Goal: Transaction & Acquisition: Subscribe to service/newsletter

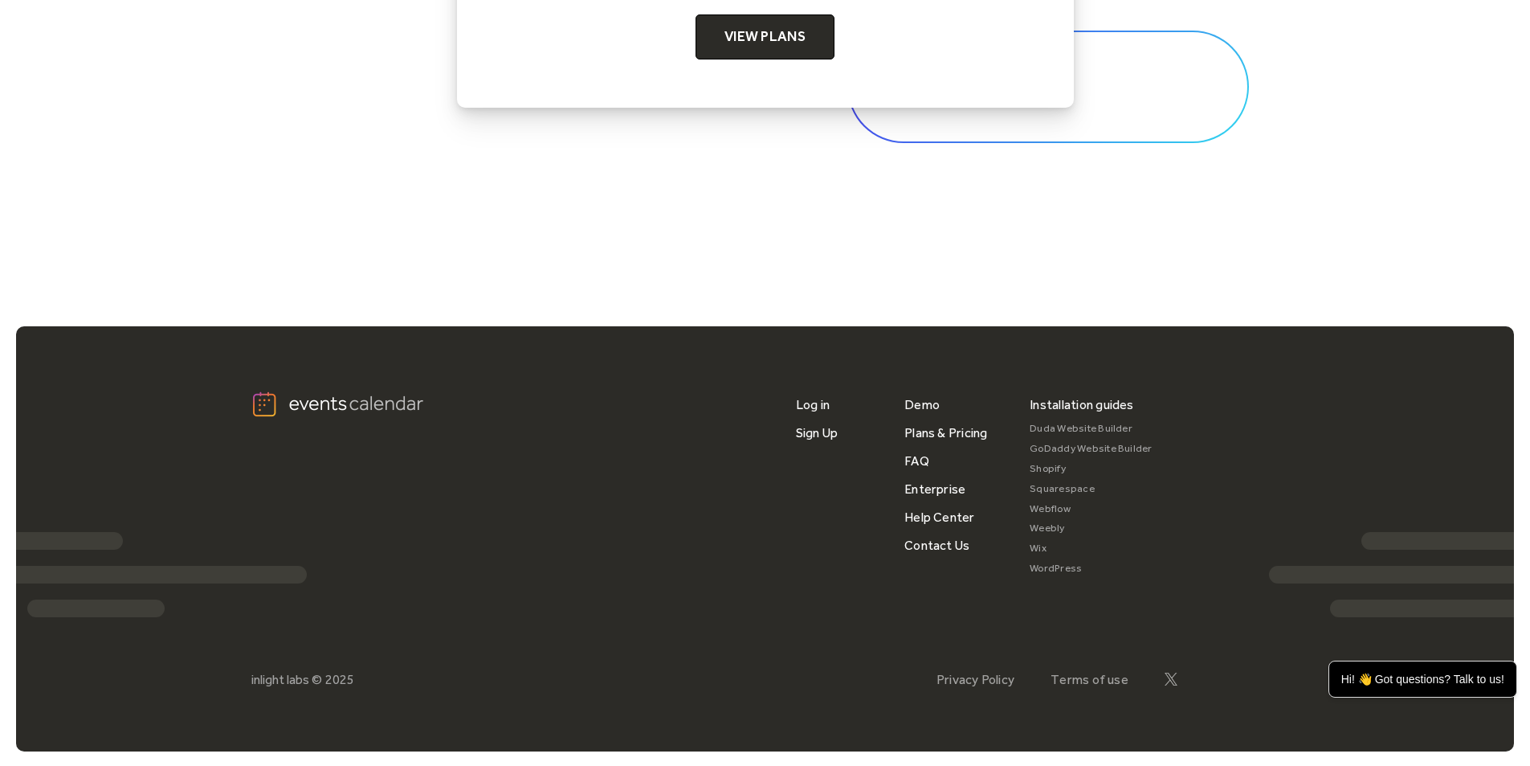
scroll to position [5370, 0]
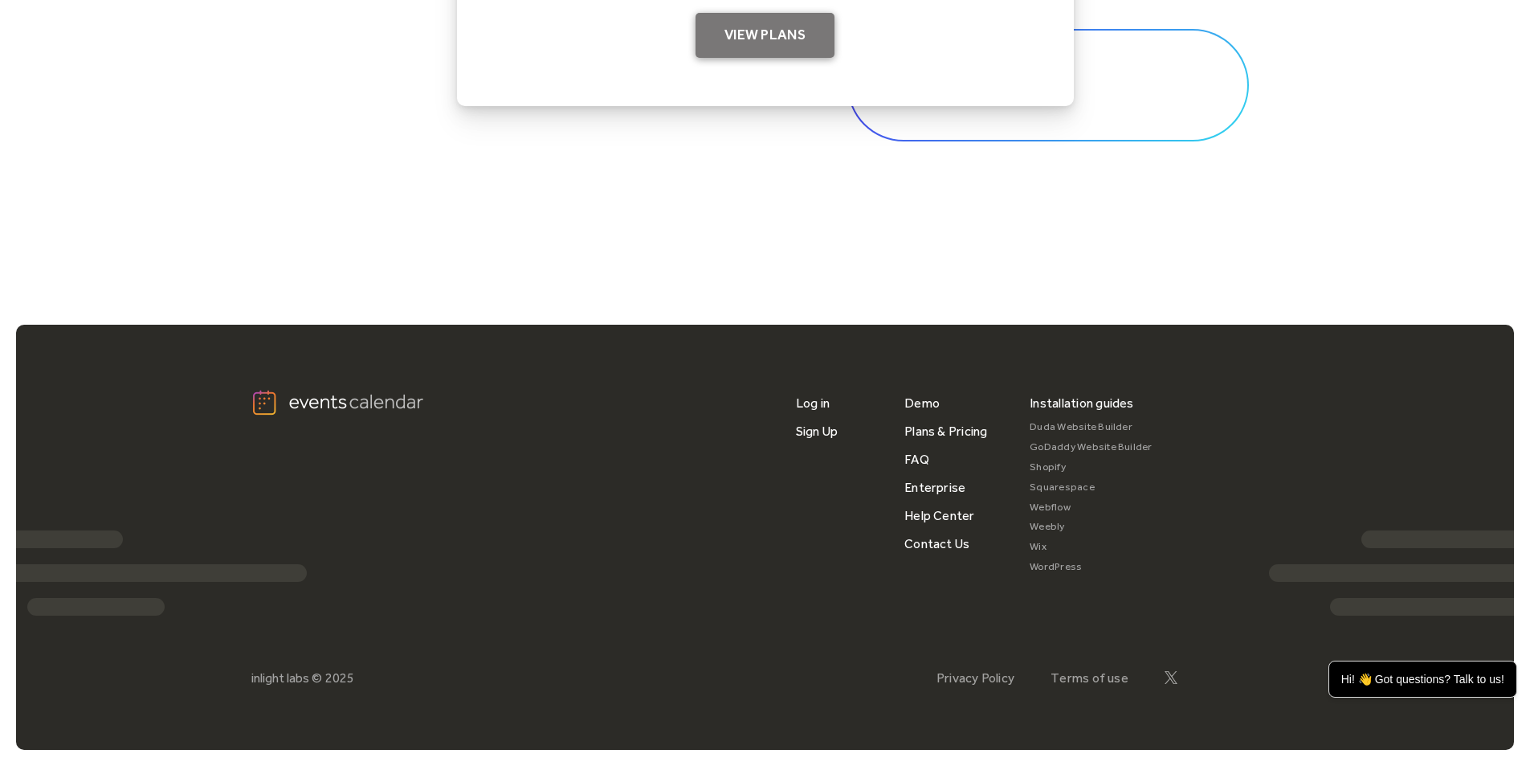
click at [769, 48] on link "View Plans" at bounding box center [765, 35] width 139 height 45
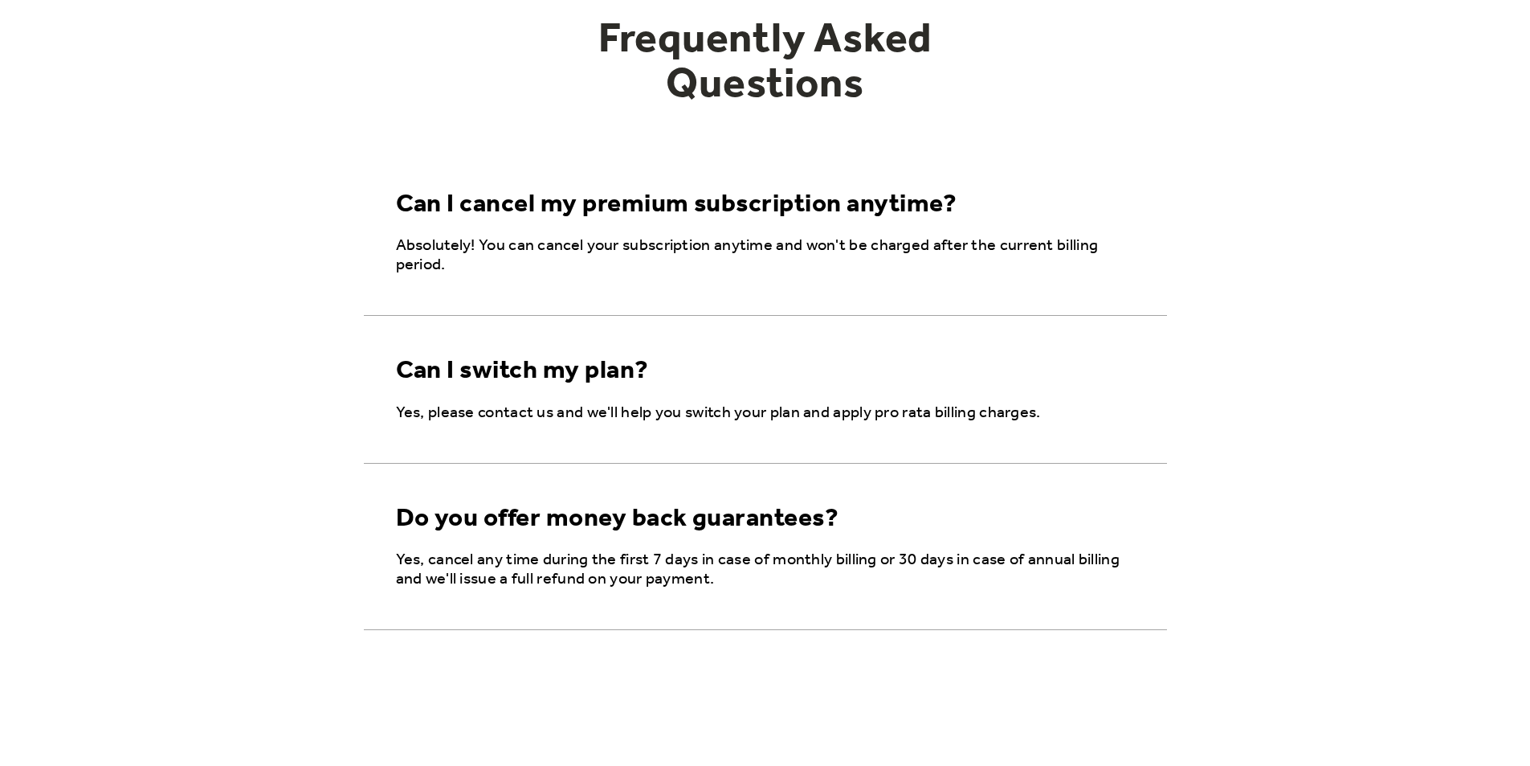
click at [762, 240] on p "Absolutely! You can cancel your subscription anytime and won't be charged after…" at bounding box center [768, 255] width 745 height 39
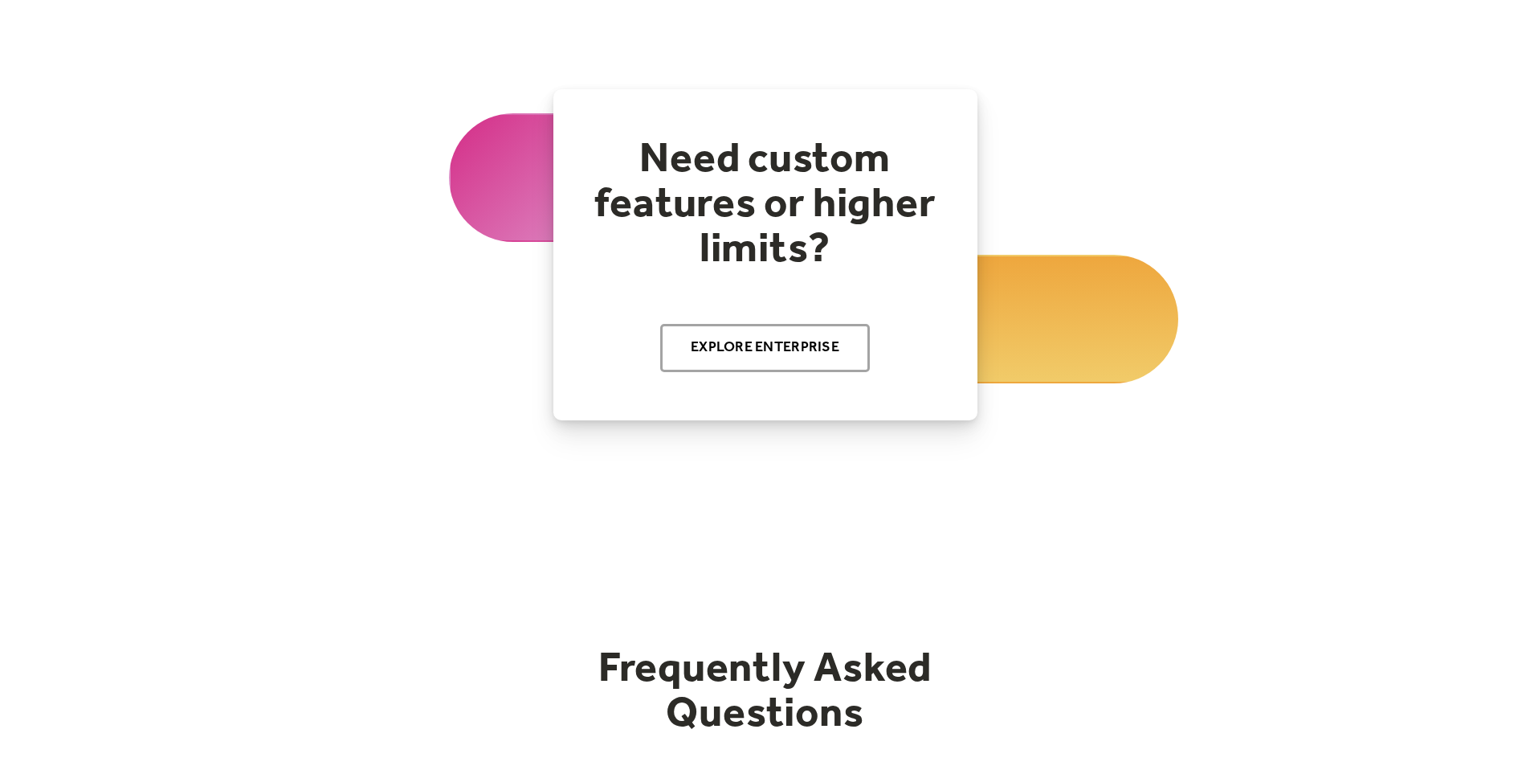
scroll to position [1819, 0]
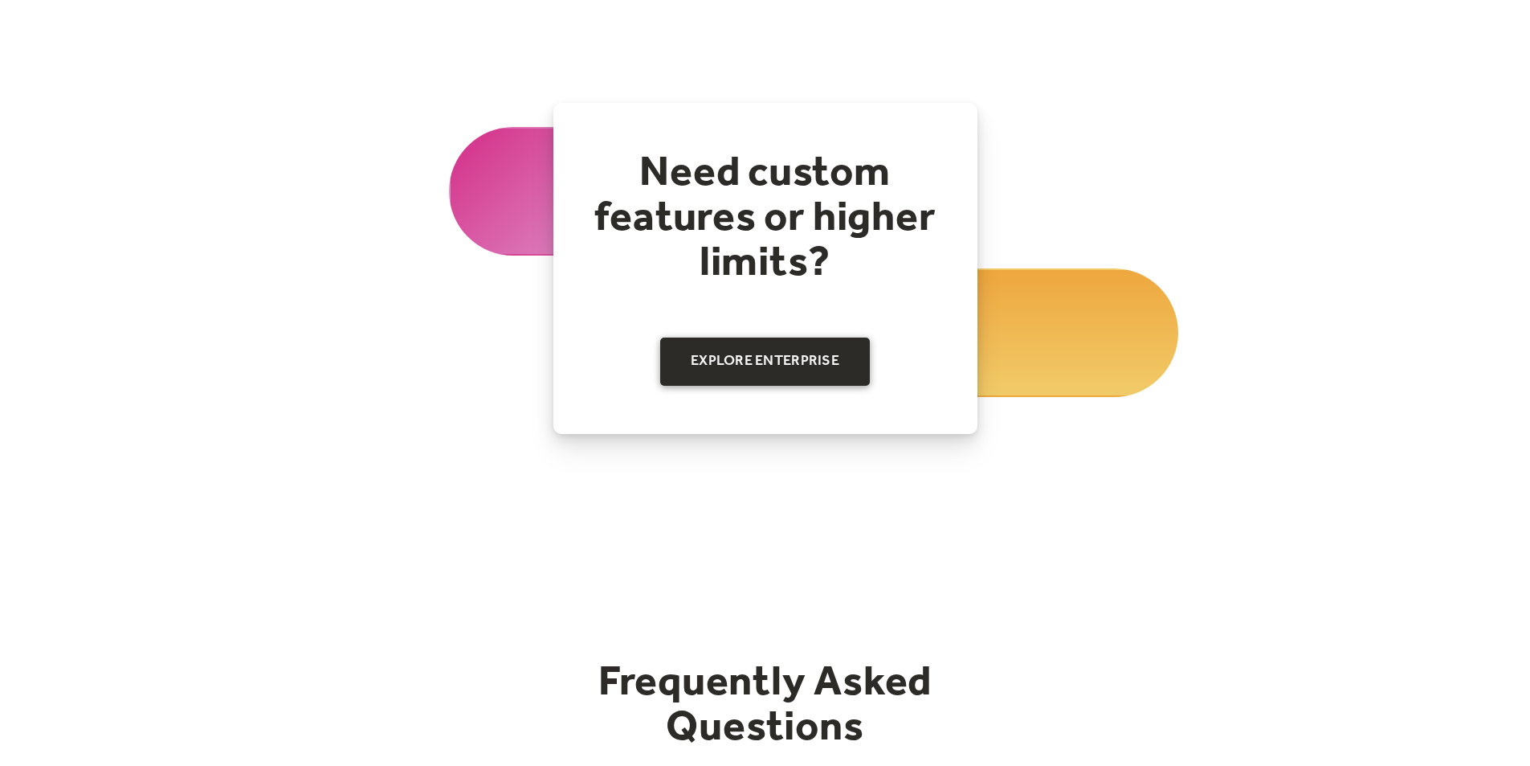
click at [749, 353] on link "Explore Enterprise" at bounding box center [765, 361] width 210 height 48
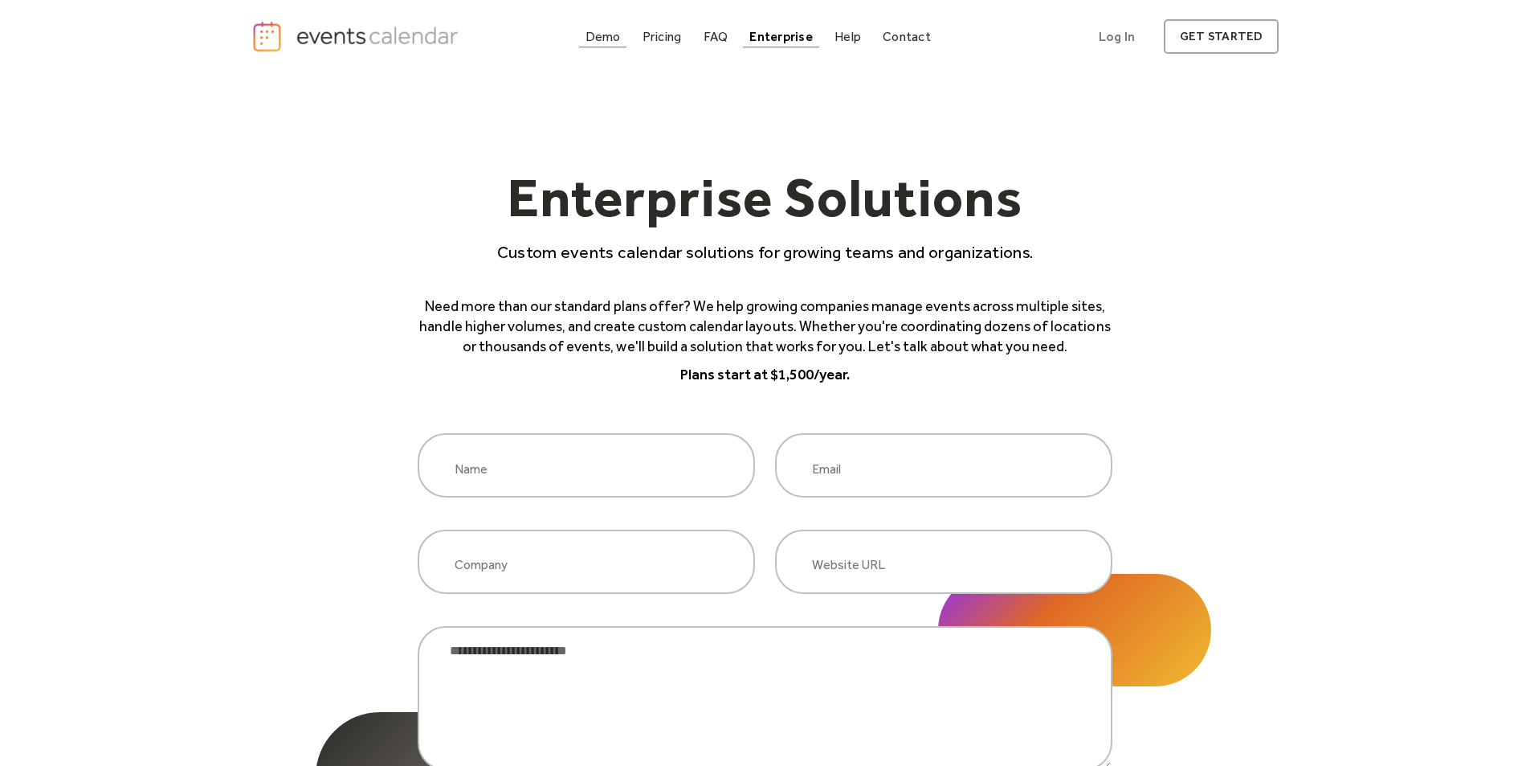
click at [609, 36] on div "Demo" at bounding box center [603, 36] width 35 height 9
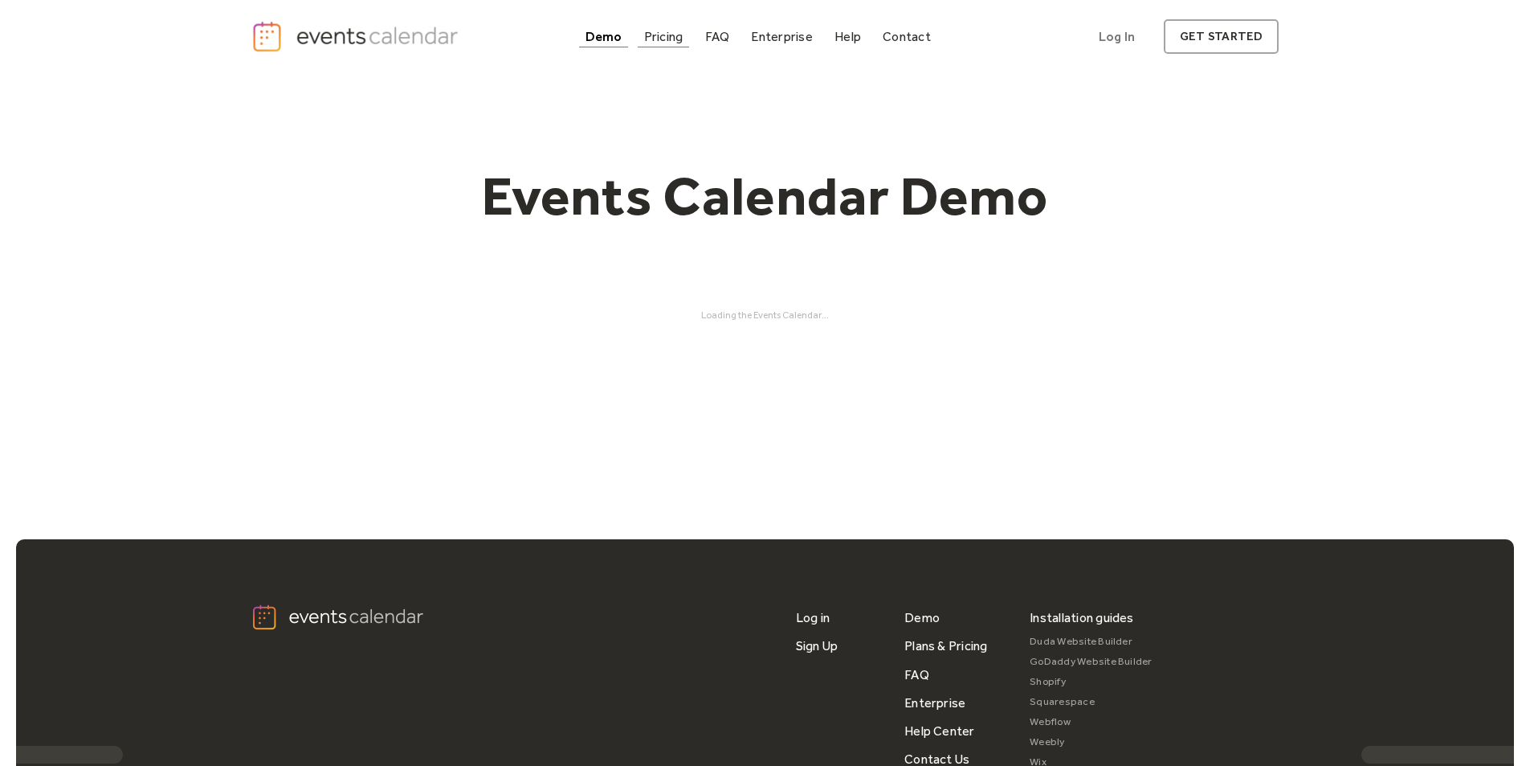
click at [673, 41] on div "Pricing" at bounding box center [663, 36] width 39 height 9
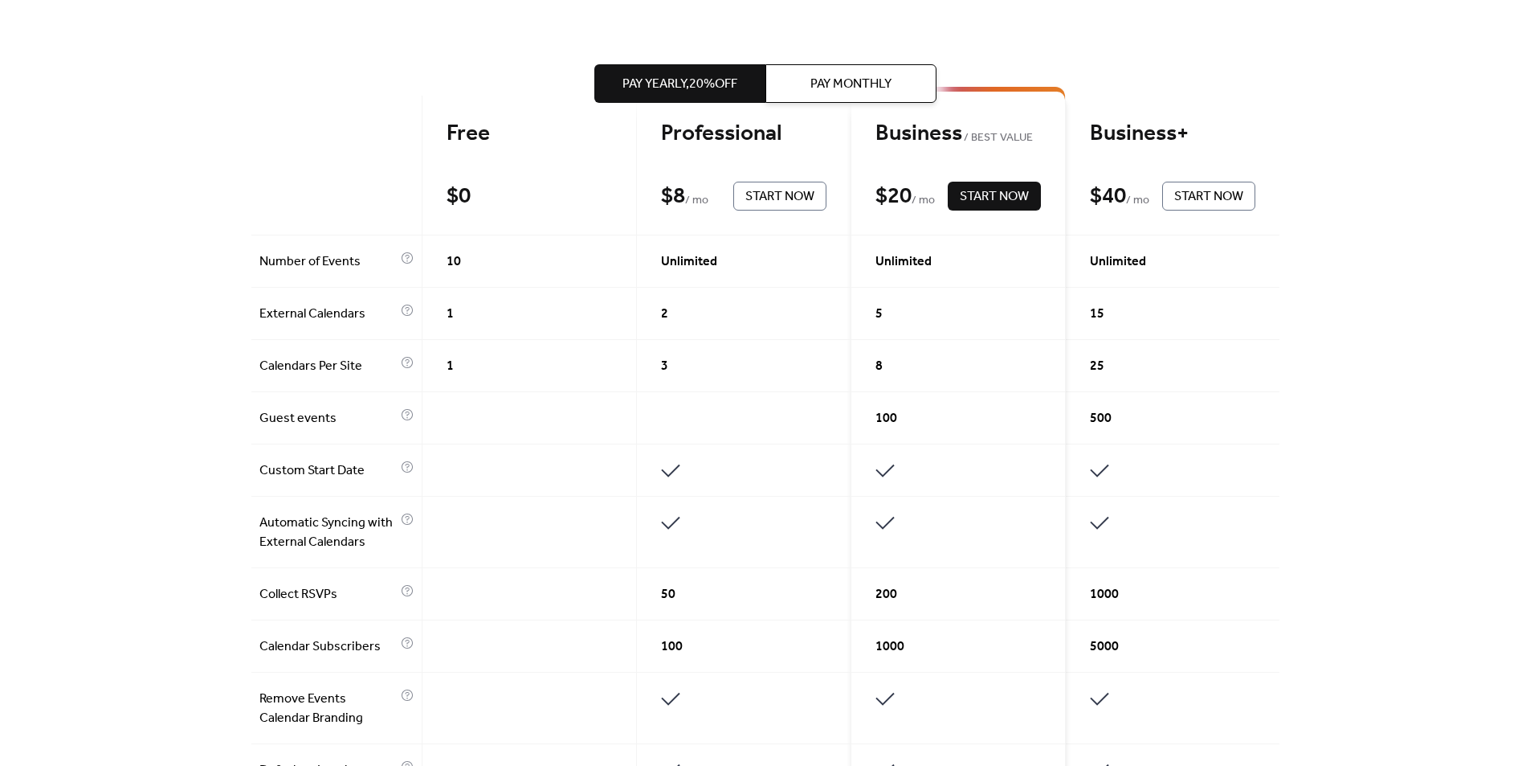
scroll to position [321, 0]
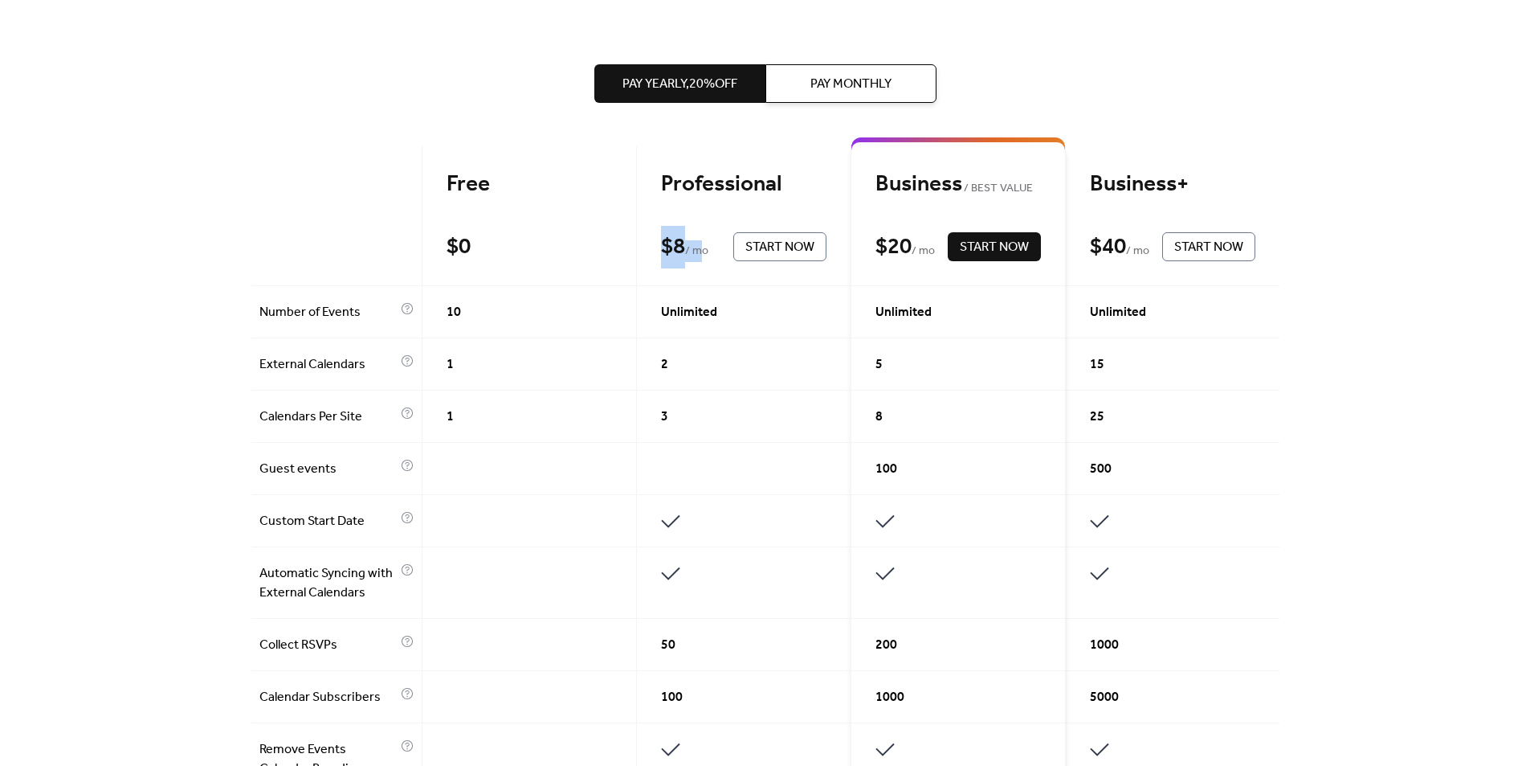
drag, startPoint x: 659, startPoint y: 246, endPoint x: 704, endPoint y: 235, distance: 46.2
click at [696, 244] on div "$ 8 / mo" at bounding box center [693, 247] width 64 height 28
click at [836, 90] on span "Pay Monthly" at bounding box center [851, 84] width 81 height 19
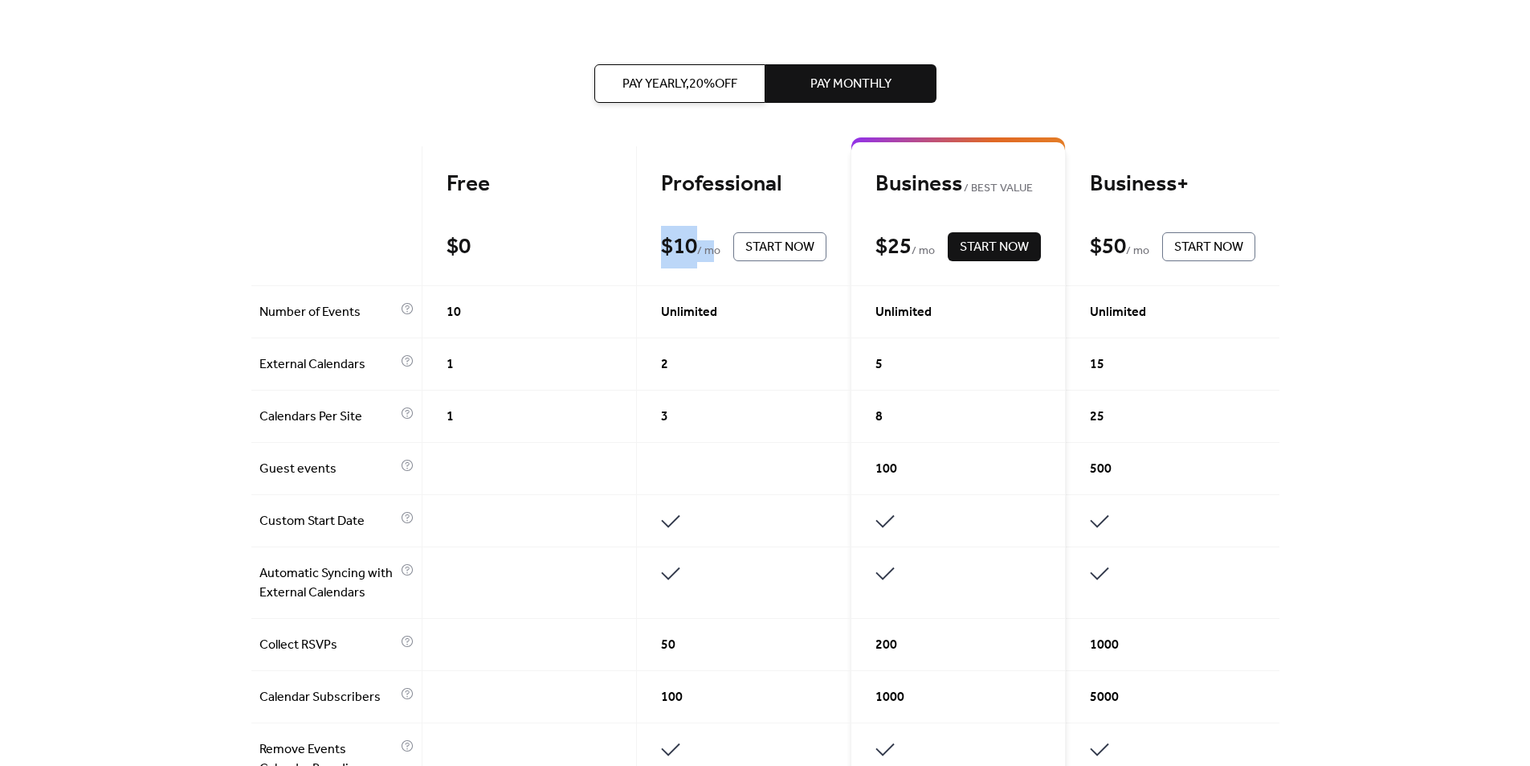
click at [753, 85] on button "Pay Yearly, 20% off" at bounding box center [679, 83] width 171 height 39
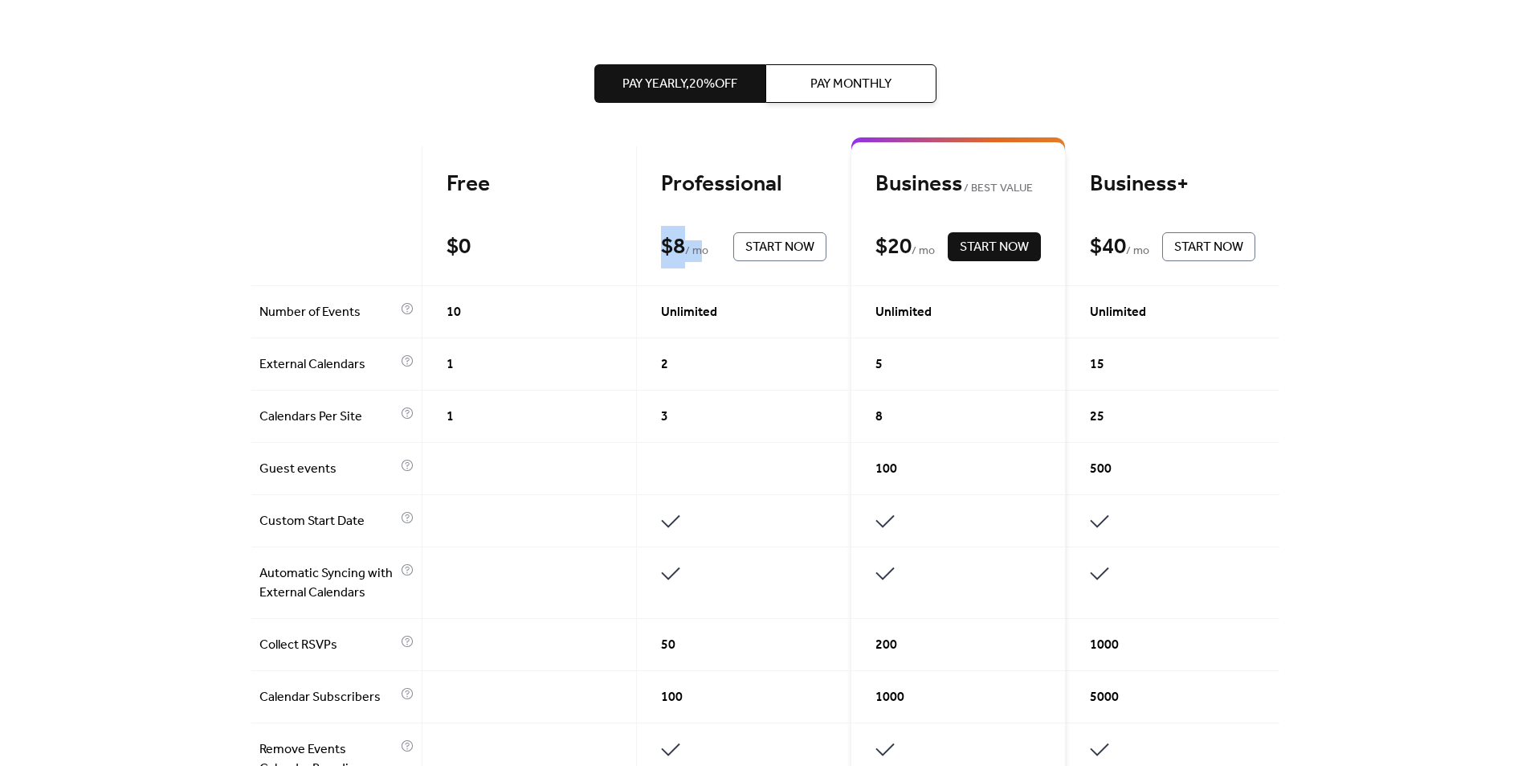
click at [794, 83] on button "Pay Monthly" at bounding box center [851, 83] width 171 height 39
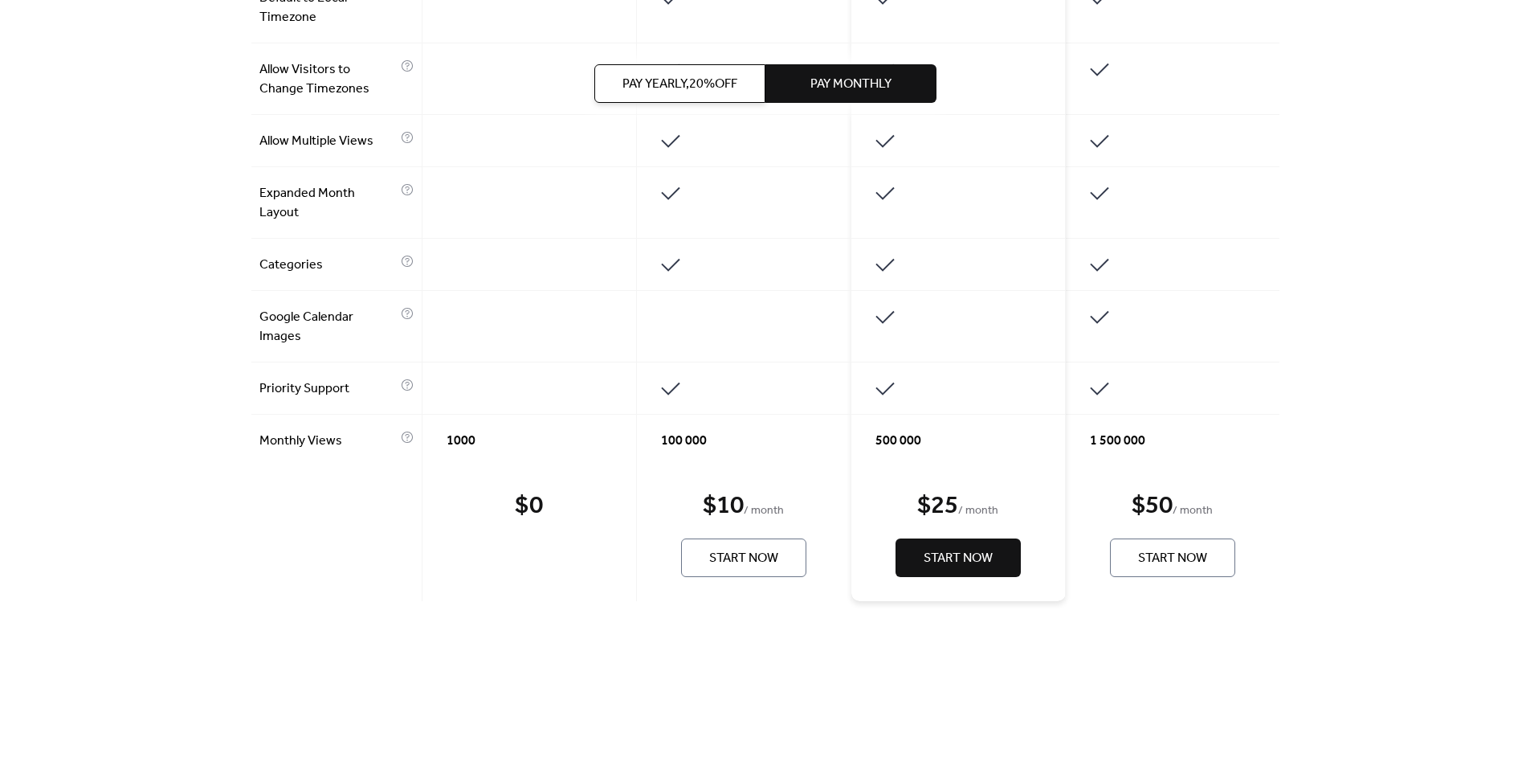
scroll to position [1285, 0]
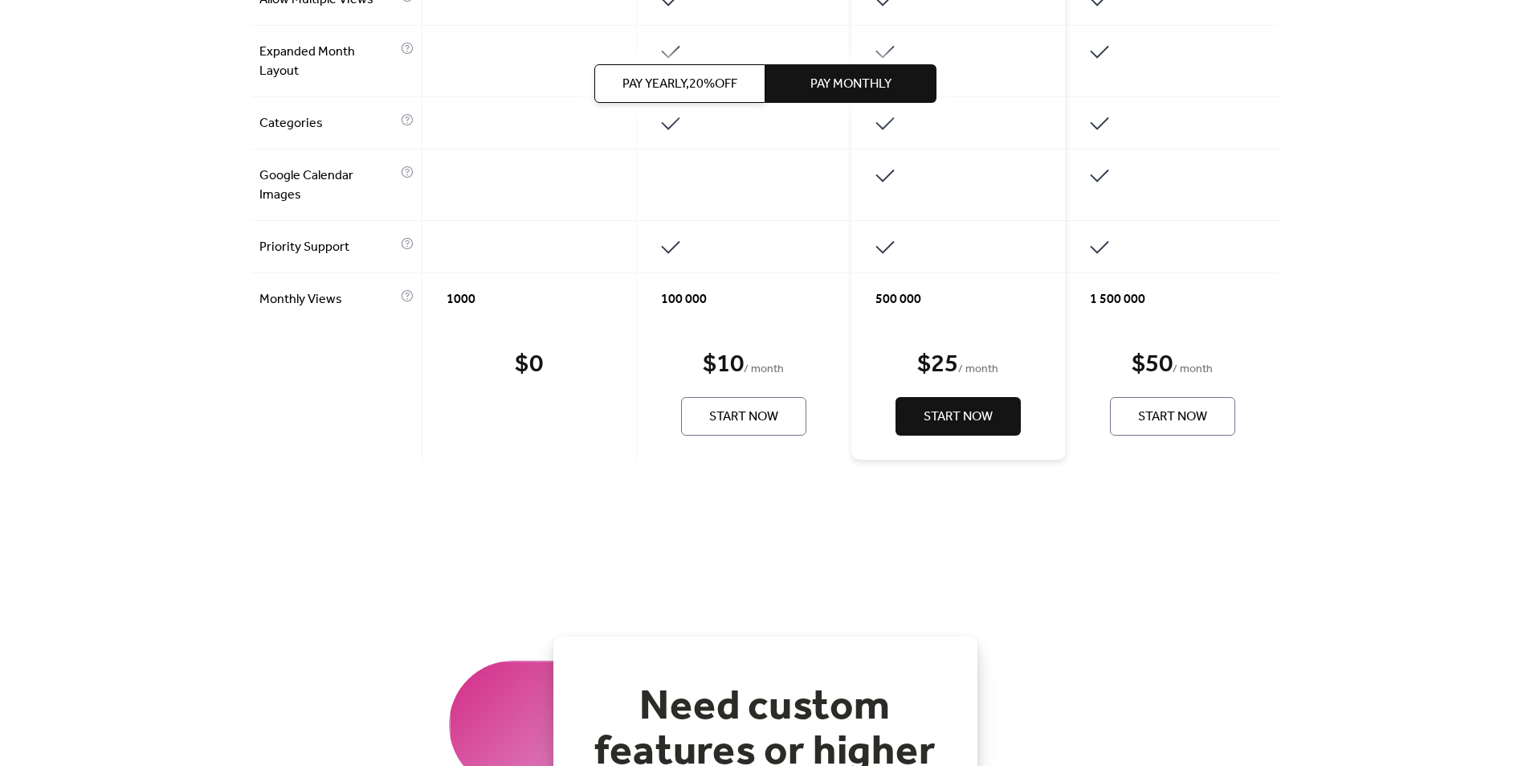
click at [644, 338] on div "$ 10 / month Start Now" at bounding box center [744, 392] width 214 height 135
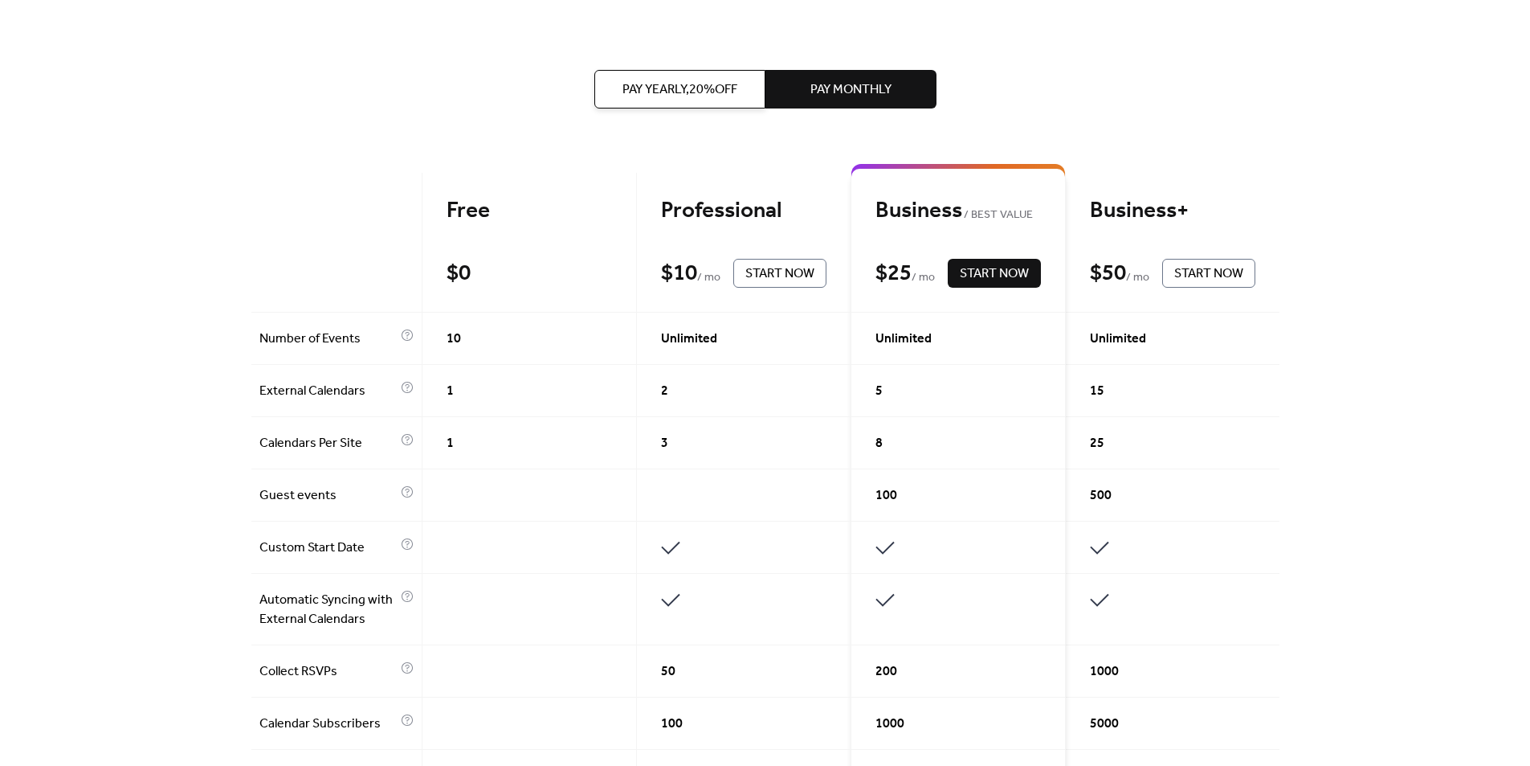
scroll to position [292, 0]
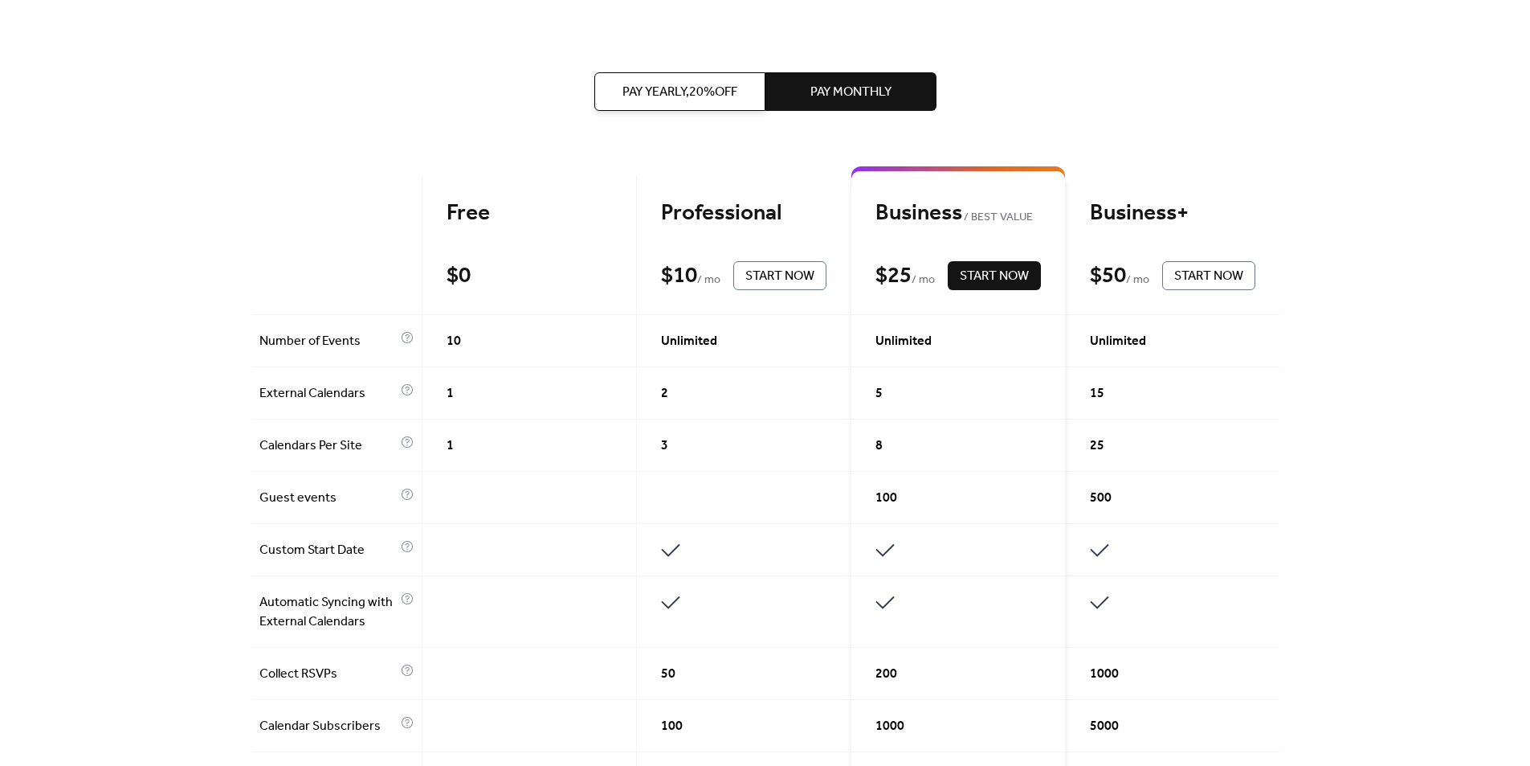
click at [753, 100] on button "Pay Yearly, 20% off" at bounding box center [679, 91] width 171 height 39
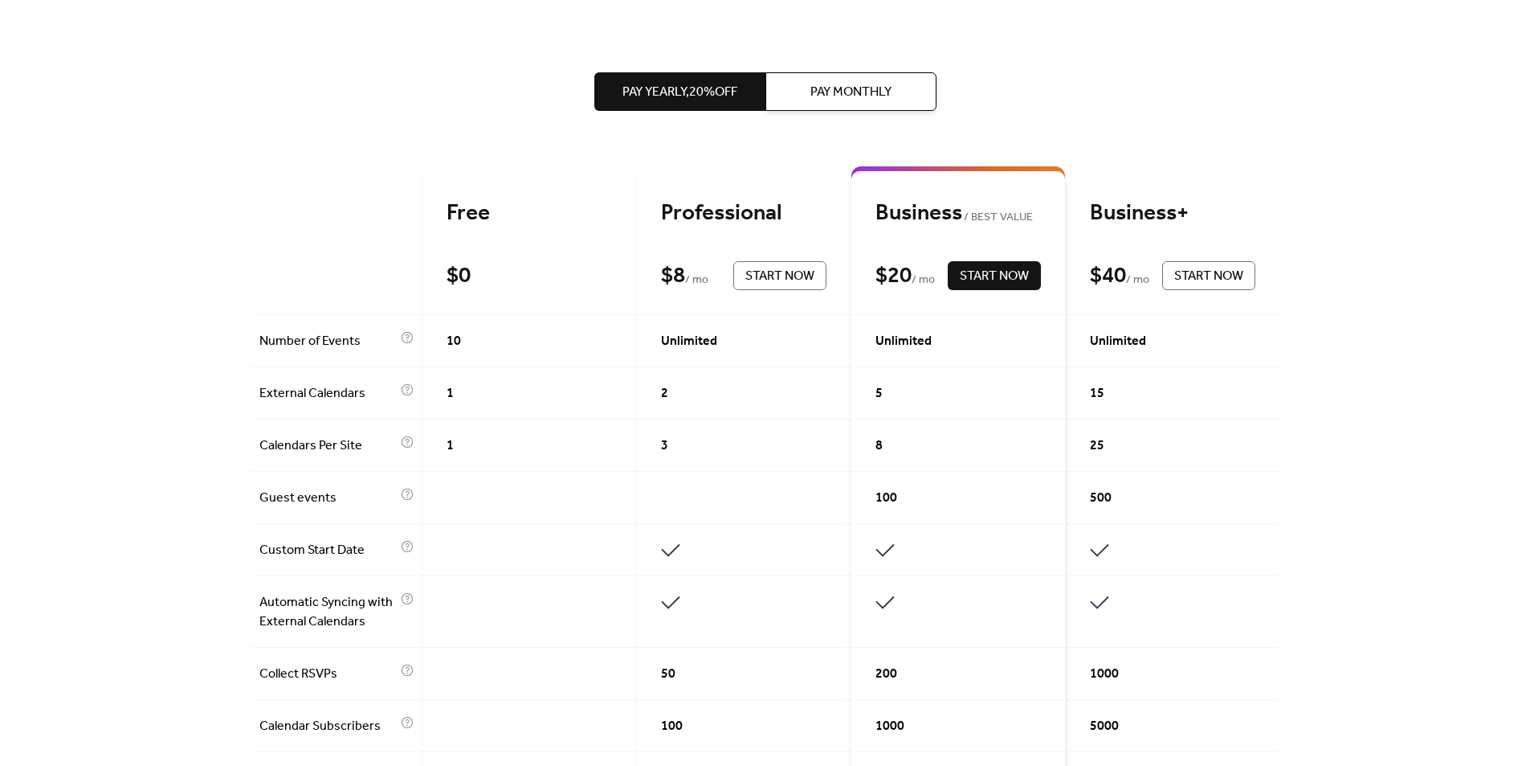
click at [798, 92] on button "Pay Monthly" at bounding box center [851, 91] width 171 height 39
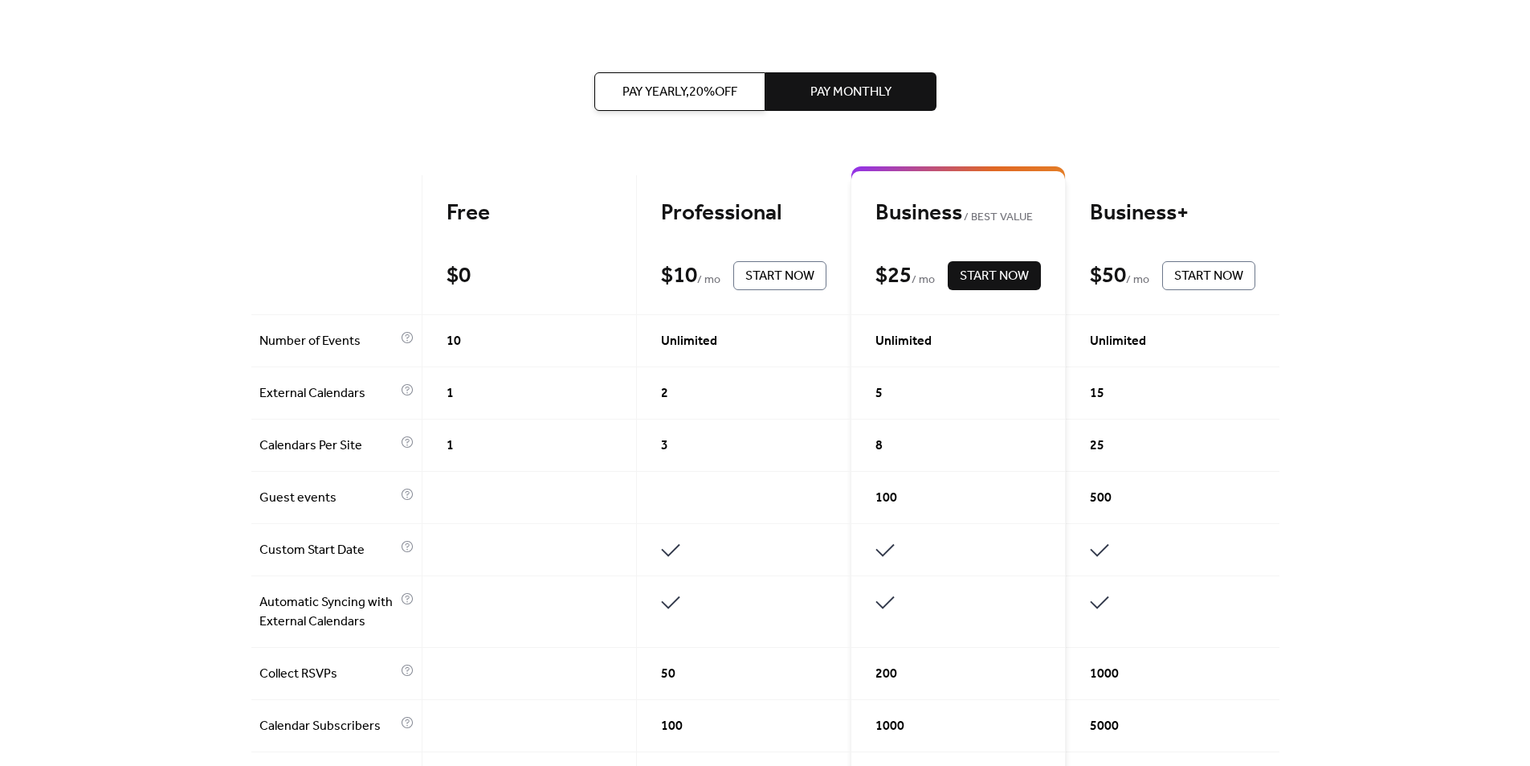
click at [725, 96] on span "Pay Yearly, 20% off" at bounding box center [680, 92] width 115 height 19
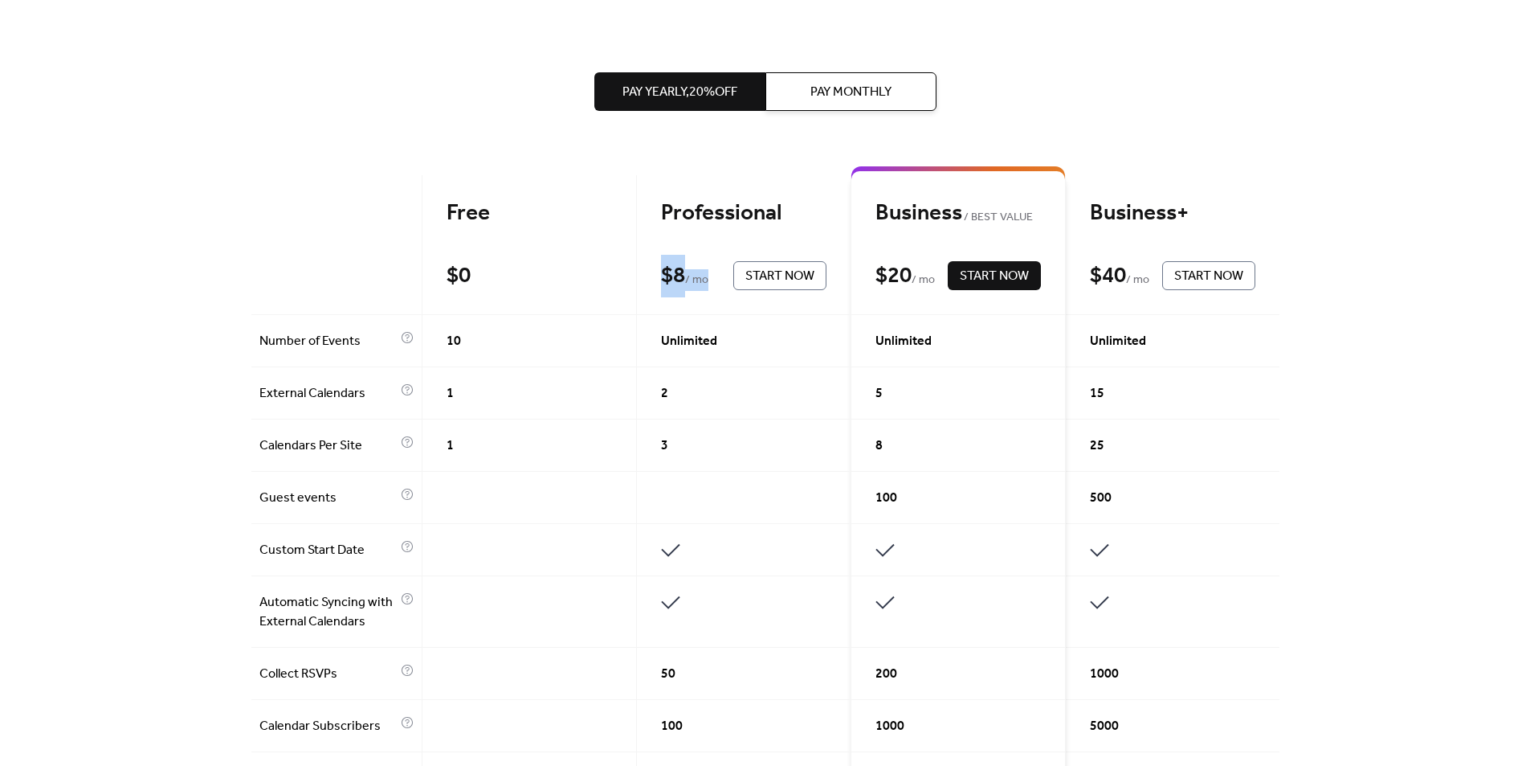
drag, startPoint x: 662, startPoint y: 279, endPoint x: 705, endPoint y: 276, distance: 42.6
click at [705, 276] on div "$ 8 / mo" at bounding box center [693, 276] width 64 height 28
click at [860, 93] on span "Pay Monthly" at bounding box center [851, 92] width 81 height 19
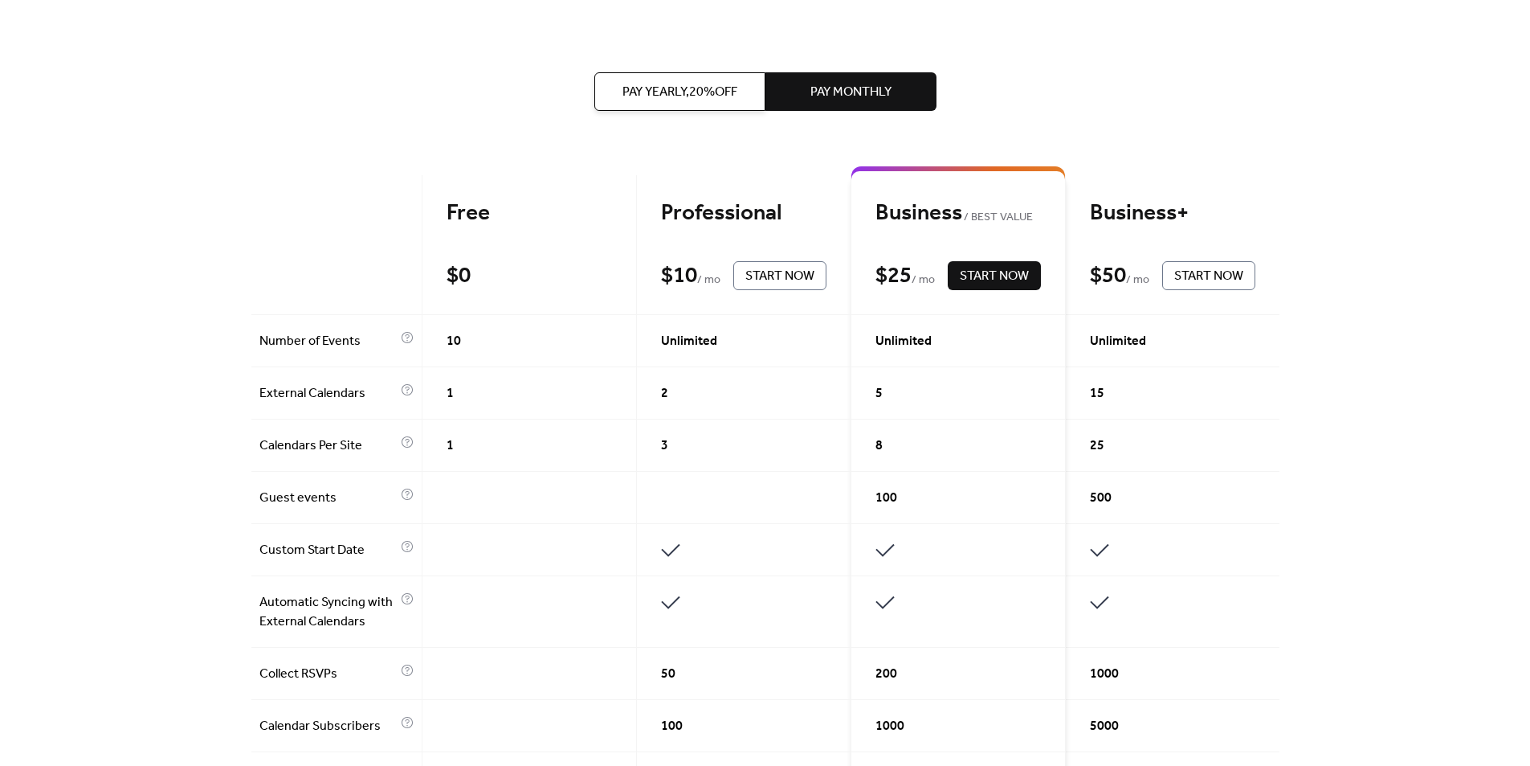
click at [1226, 69] on div "Pay Yearly, 20% off Pay Monthly Free $ 0 Start Now Professional $ 10 / mo Start…" at bounding box center [765, 746] width 1028 height 1477
